Goal: Task Accomplishment & Management: Use online tool/utility

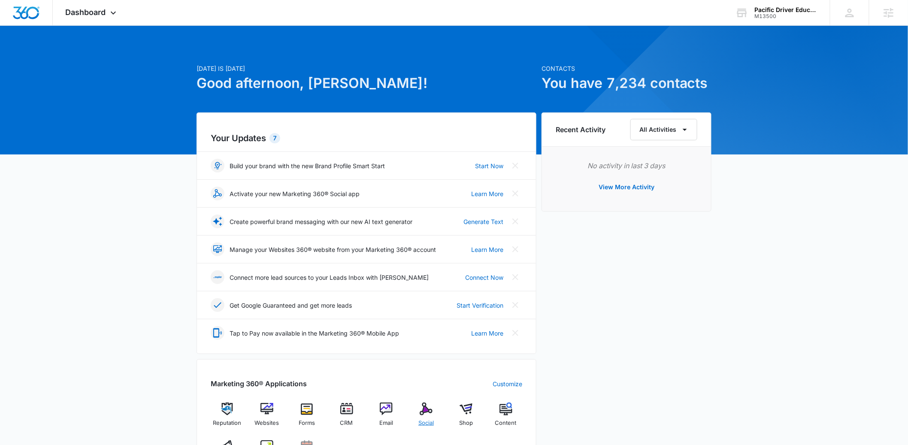
click at [427, 414] on img at bounding box center [426, 409] width 13 height 13
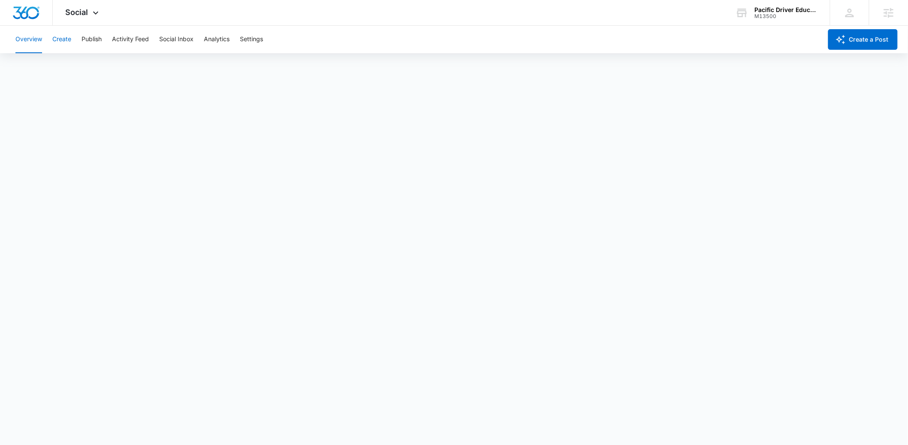
click at [65, 37] on button "Create" at bounding box center [61, 39] width 19 height 27
click at [76, 64] on button "Approvals" at bounding box center [84, 66] width 29 height 24
